Goal: Task Accomplishment & Management: Manage account settings

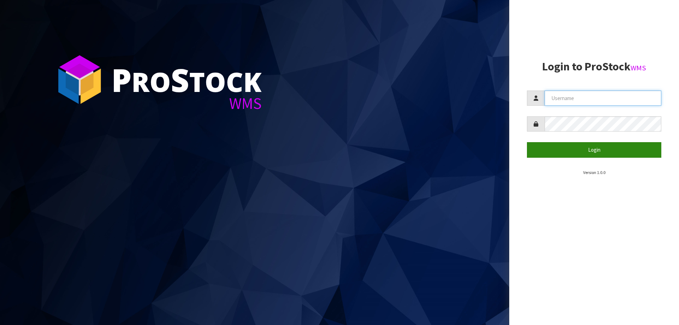
type input "Mana"
click at [551, 152] on button "Login" at bounding box center [594, 149] width 134 height 15
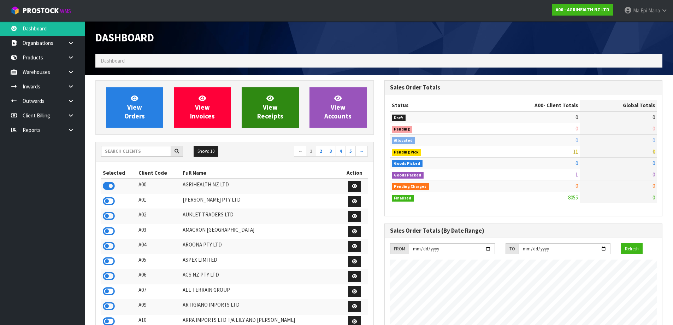
scroll to position [535, 289]
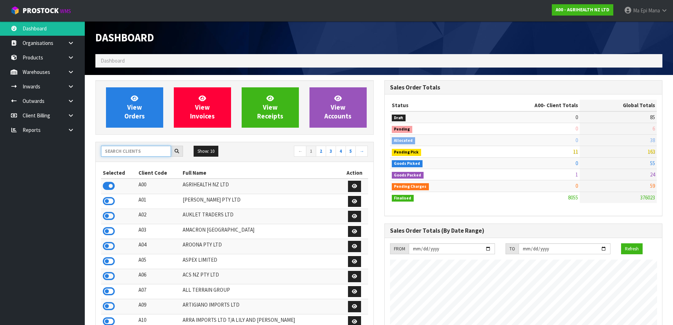
click at [140, 149] on input "text" at bounding box center [136, 151] width 70 height 11
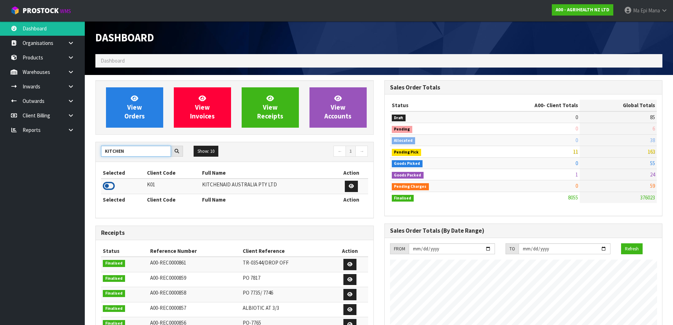
type input "KITCHEN"
click at [106, 185] on icon at bounding box center [109, 186] width 12 height 11
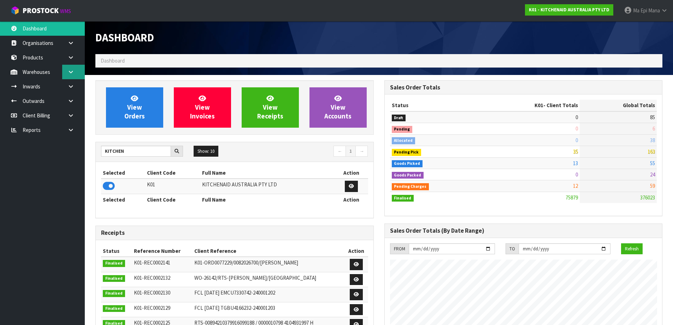
click at [72, 71] on icon at bounding box center [71, 71] width 7 height 5
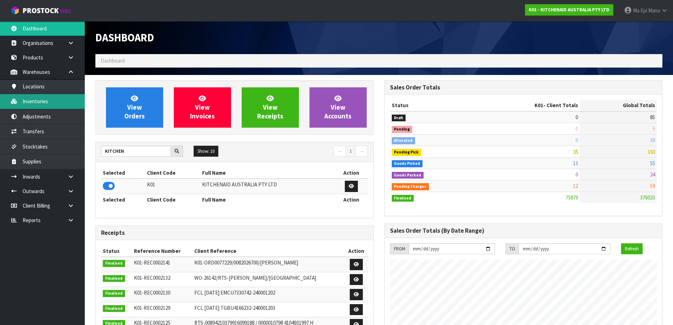
click at [66, 102] on link "Inventories" at bounding box center [42, 101] width 85 height 14
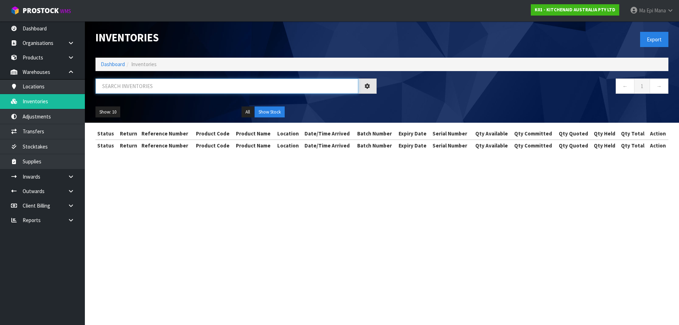
click at [136, 87] on input "text" at bounding box center [226, 85] width 263 height 15
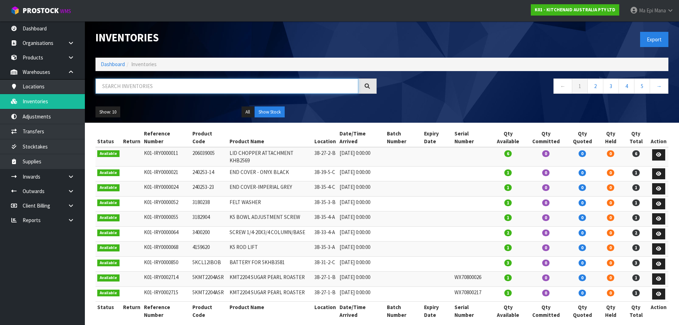
paste input "5KSB4028ADR"
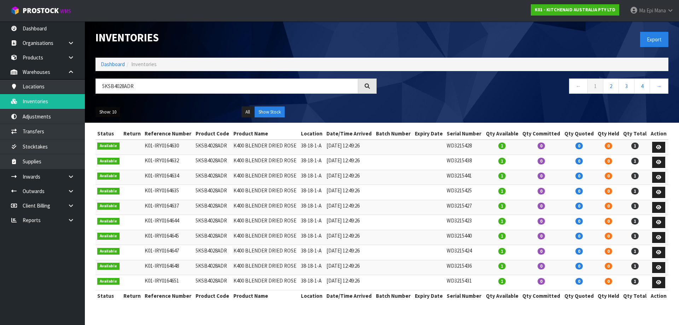
click at [106, 116] on button "Show: 10" at bounding box center [107, 111] width 25 height 11
click at [119, 152] on link "50" at bounding box center [124, 154] width 56 height 10
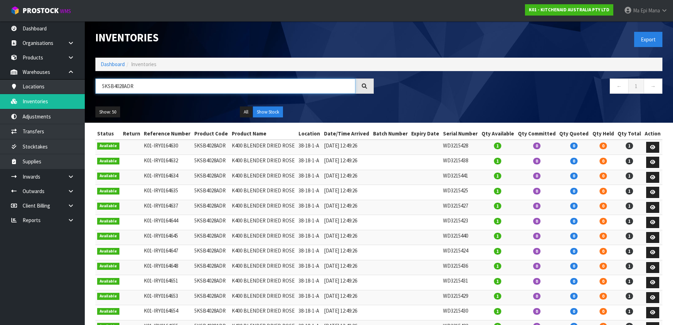
click at [153, 88] on input "5KSB4028ADR" at bounding box center [225, 85] width 260 height 15
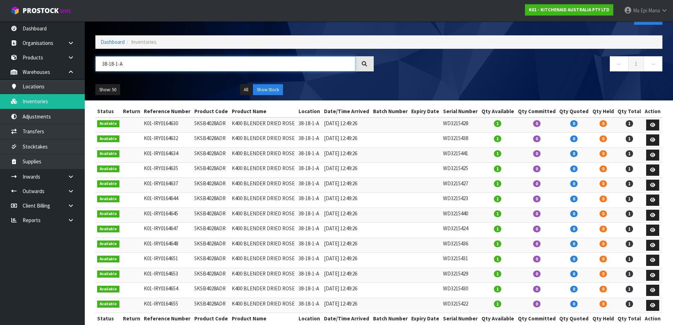
scroll to position [34, 0]
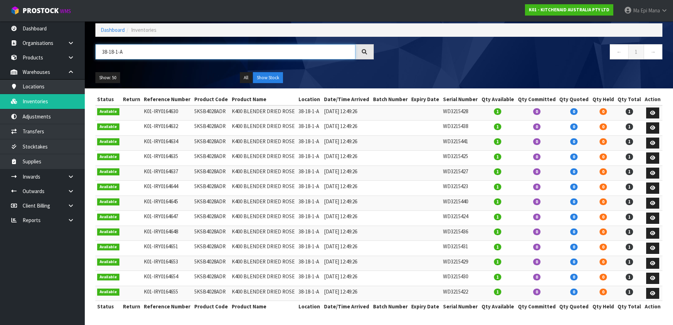
type input "38-18-1-A"
click at [583, 10] on strong "K01 - KITCHENAID AUSTRALIA PTY LTD" at bounding box center [569, 10] width 81 height 6
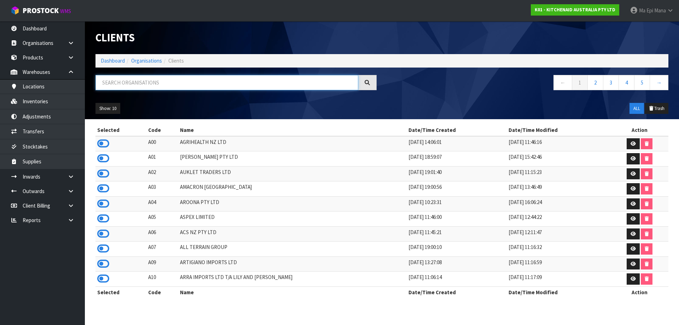
click at [159, 83] on input "text" at bounding box center [226, 82] width 263 height 15
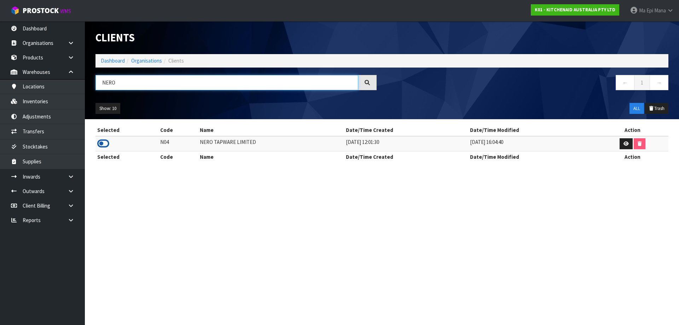
type input "NERO"
click at [106, 144] on icon at bounding box center [103, 143] width 12 height 11
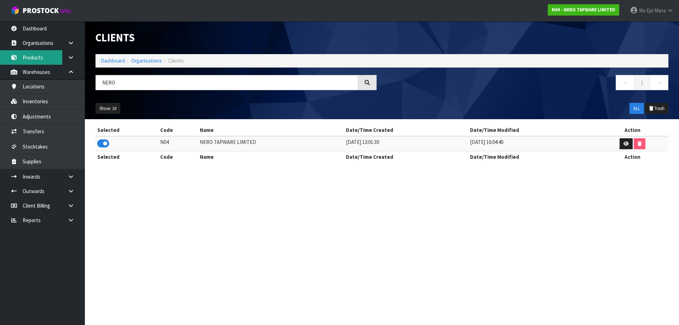
click at [44, 60] on link "Products" at bounding box center [42, 57] width 85 height 14
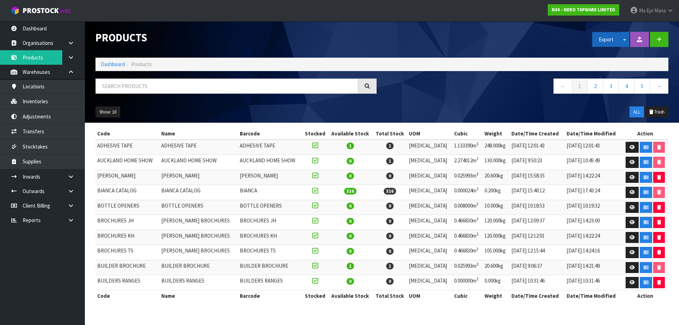
drag, startPoint x: 606, startPoint y: 38, endPoint x: 624, endPoint y: 37, distance: 17.7
click at [624, 37] on div "Export Split button! SOH Summary Measurements Dangerous Goods" at bounding box center [610, 39] width 37 height 15
click at [624, 37] on button "Split button!" at bounding box center [624, 39] width 9 height 15
click at [617, 66] on link "Measurements" at bounding box center [620, 65] width 56 height 10
click at [649, 11] on span "Ma Epi" at bounding box center [646, 10] width 14 height 7
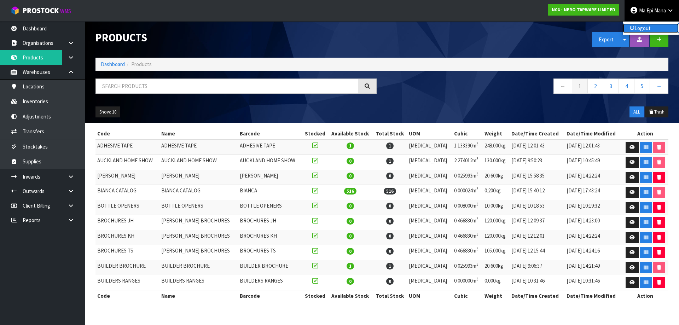
click at [644, 29] on link "Logout" at bounding box center [650, 28] width 56 height 10
